Goal: Check status: Check status

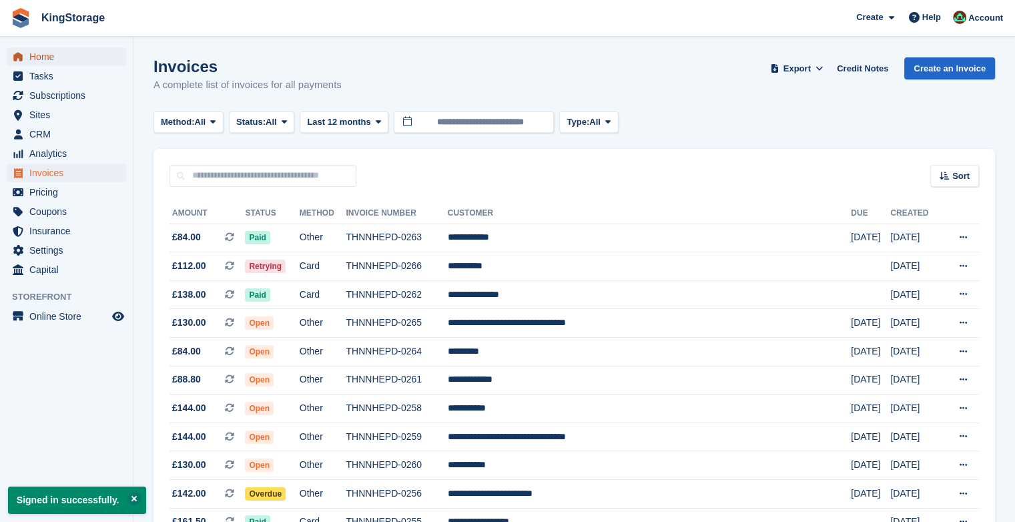
click at [40, 51] on span "Home" at bounding box center [69, 56] width 80 height 19
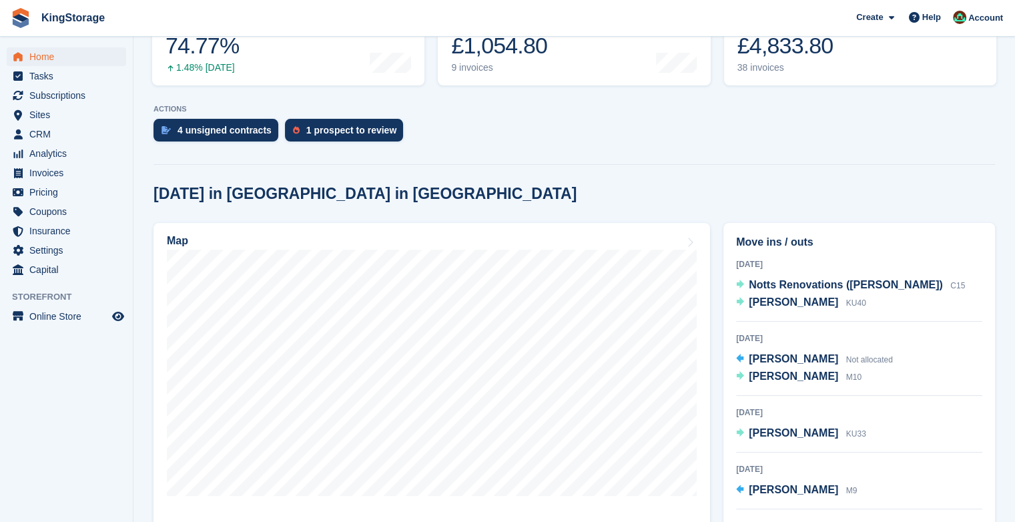
scroll to position [215, 0]
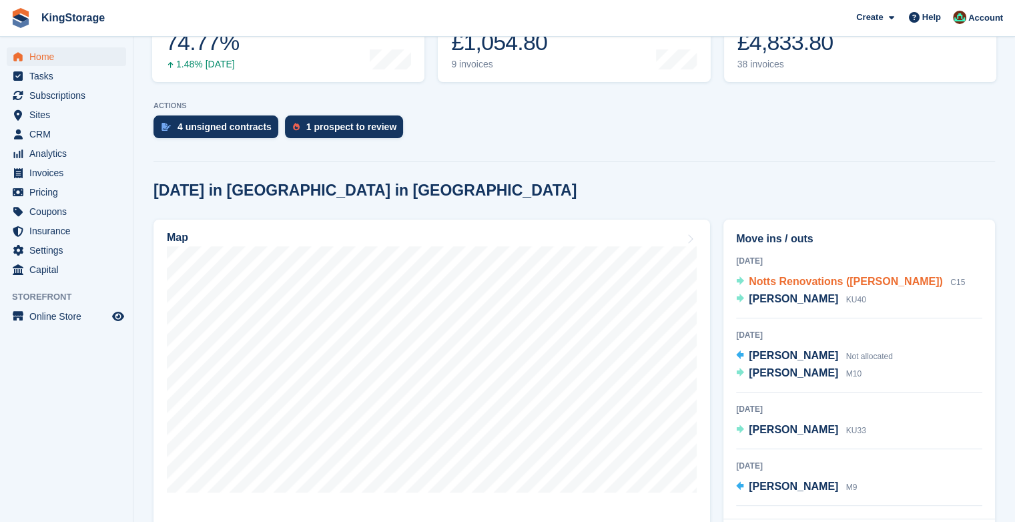
click at [846, 282] on span "Notts Renovations (Daniel Atherton)" at bounding box center [846, 281] width 194 height 11
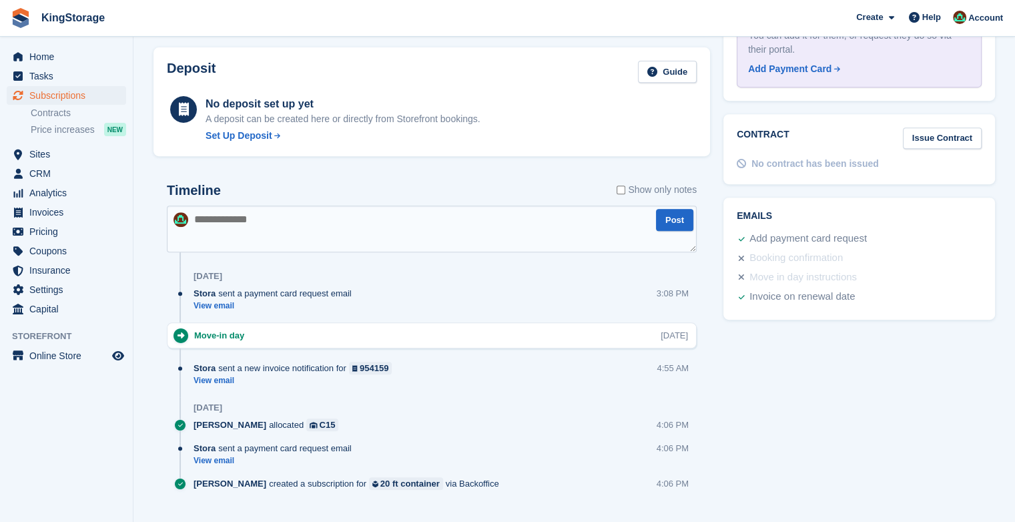
scroll to position [566, 0]
